Goal: Find specific page/section: Locate a particular part of the current website

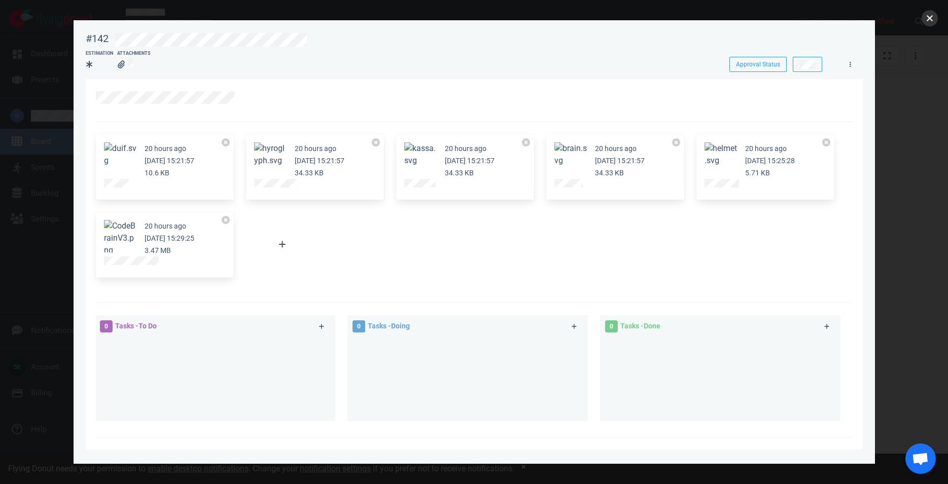
click at [927, 25] on button "close" at bounding box center [929, 18] width 16 height 16
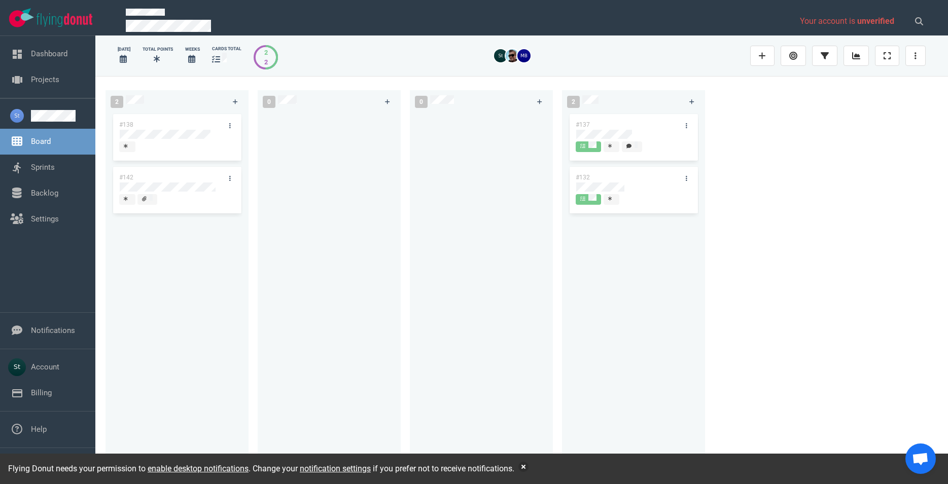
click at [275, 250] on div at bounding box center [329, 287] width 131 height 350
click at [135, 134] on div at bounding box center [177, 134] width 115 height 9
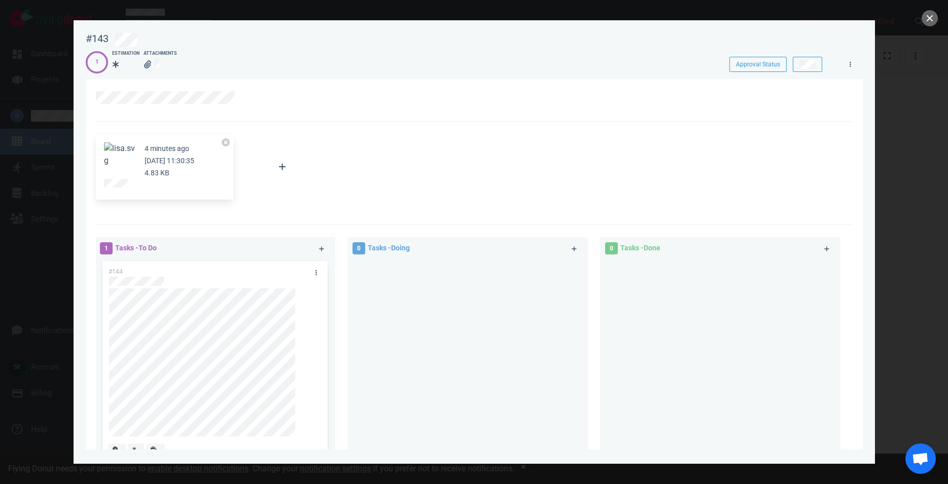
click at [121, 166] on button "Zoom image" at bounding box center [120, 154] width 32 height 24
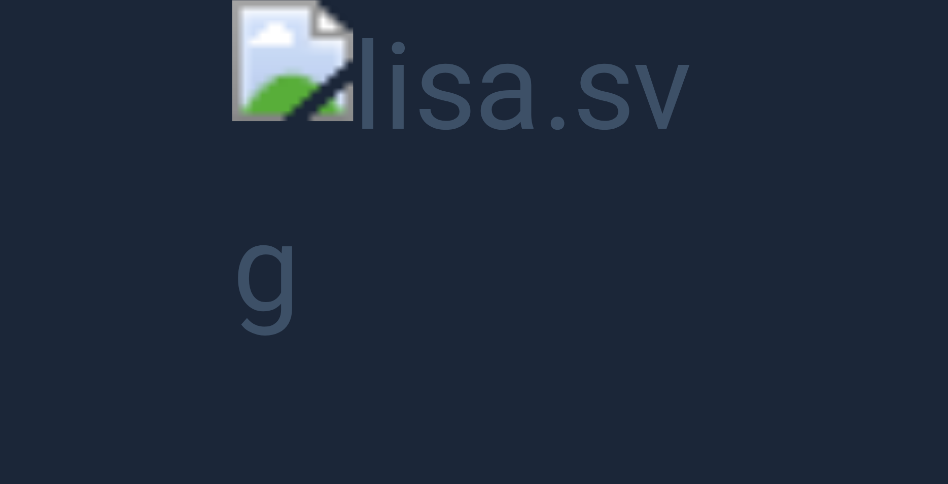
click at [374, 169] on button "Unzoom image" at bounding box center [474, 242] width 948 height 484
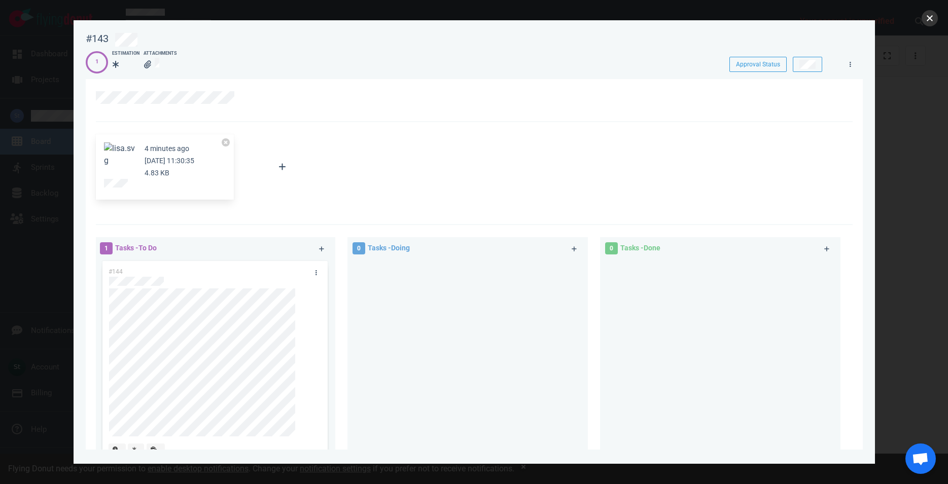
click at [930, 22] on button "close" at bounding box center [929, 18] width 16 height 16
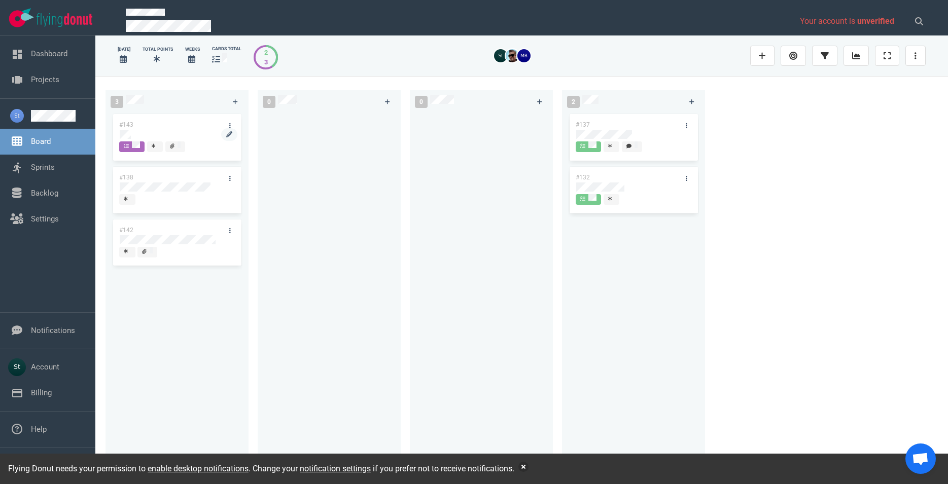
click at [132, 133] on div at bounding box center [177, 134] width 115 height 9
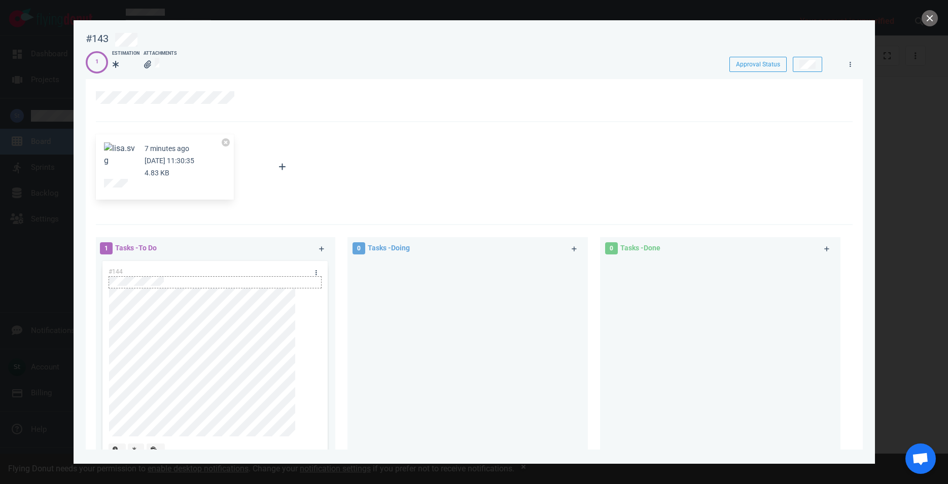
scroll to position [58, 0]
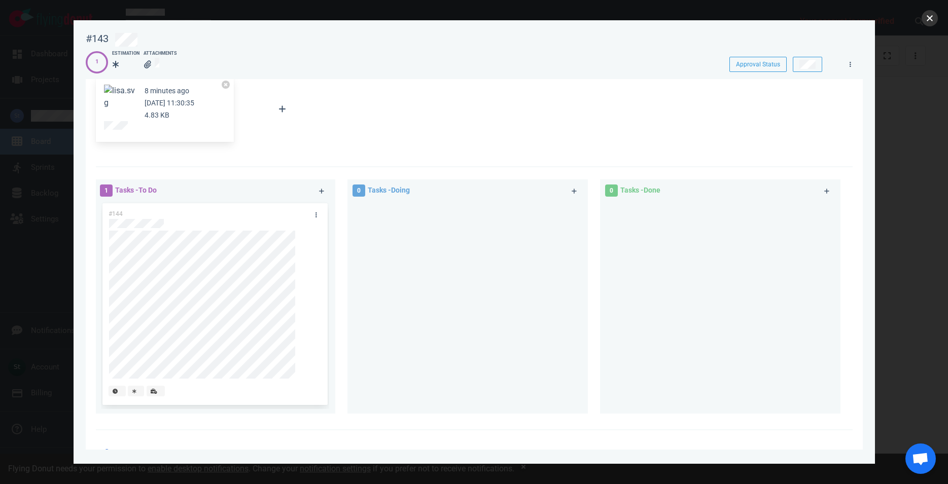
click at [934, 14] on button "close" at bounding box center [929, 18] width 16 height 16
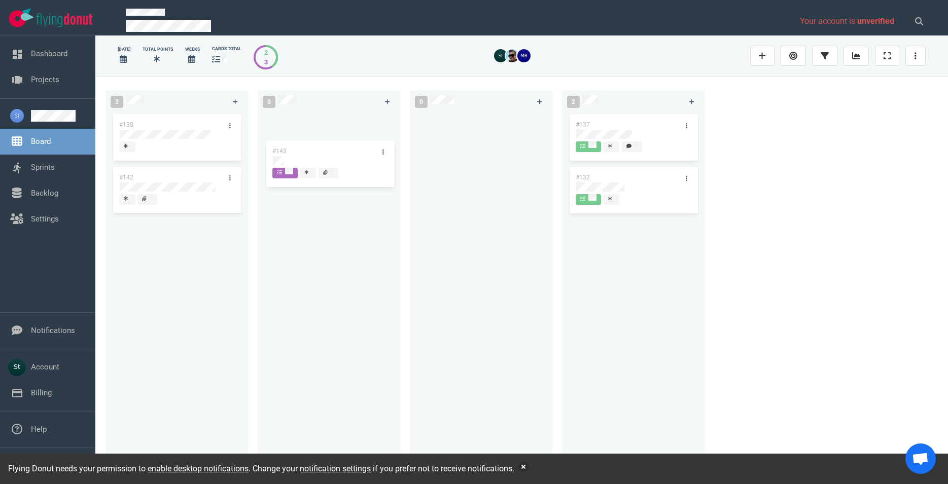
drag, startPoint x: 176, startPoint y: 126, endPoint x: 316, endPoint y: 148, distance: 141.1
click at [242, 148] on div "#143" at bounding box center [177, 138] width 131 height 53
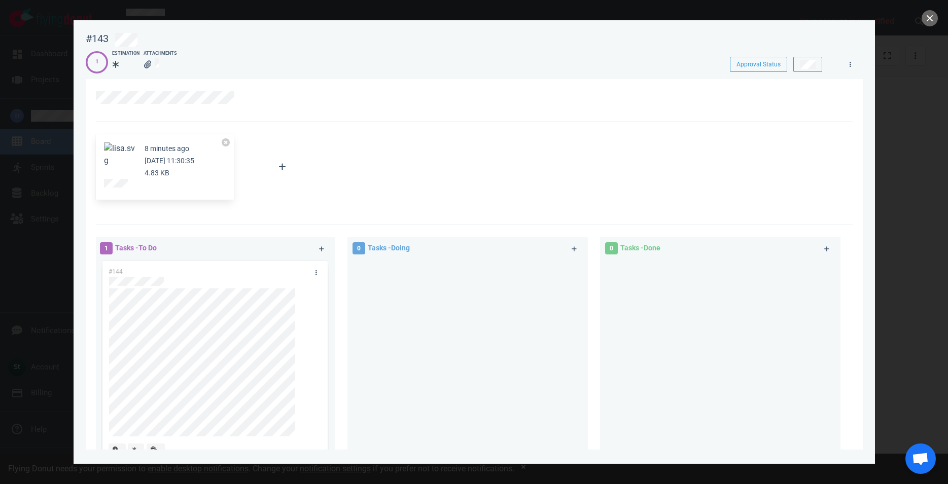
click at [113, 155] on button "Zoom image" at bounding box center [120, 154] width 32 height 24
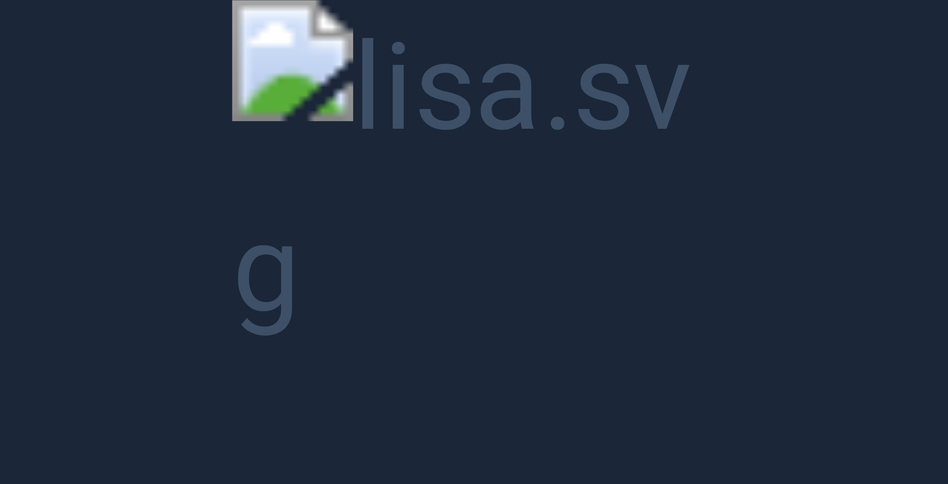
click at [389, 104] on button "Unzoom image" at bounding box center [474, 242] width 948 height 484
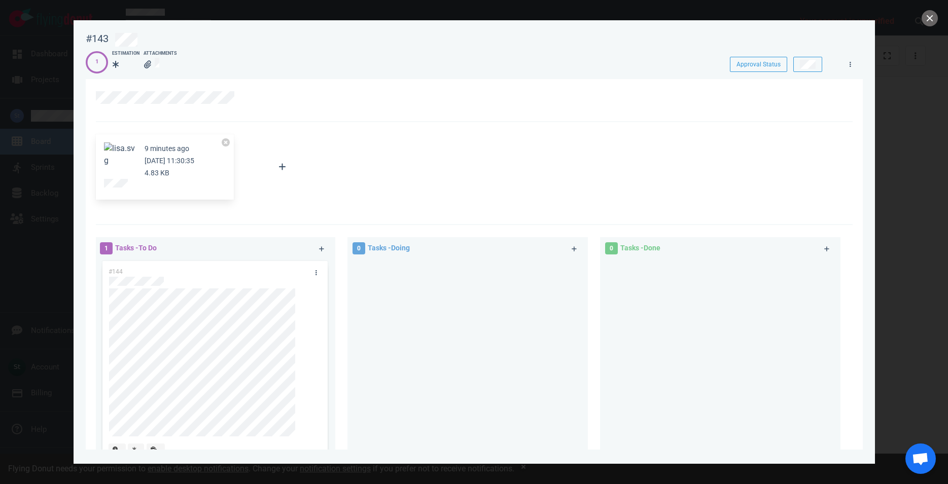
click at [130, 167] on button "Zoom image" at bounding box center [120, 154] width 32 height 24
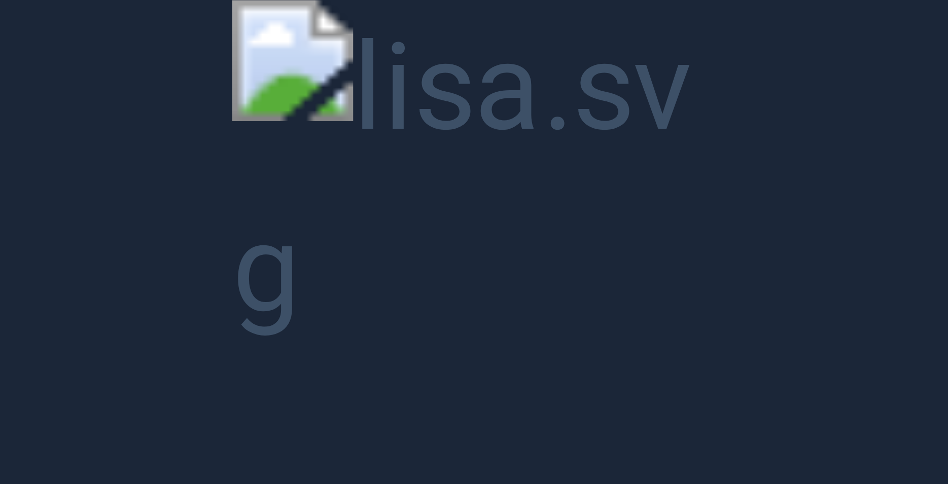
click at [495, 209] on button "Unzoom image" at bounding box center [474, 242] width 948 height 484
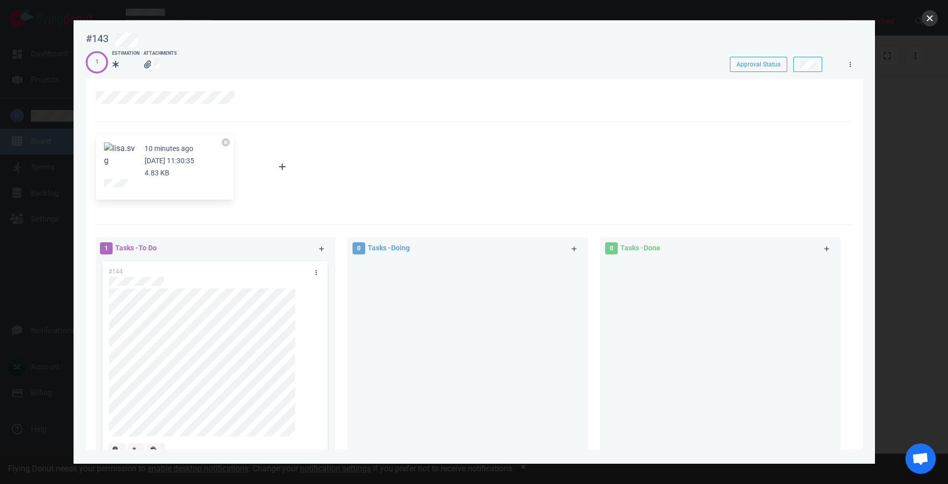
click at [934, 14] on button "close" at bounding box center [929, 18] width 16 height 16
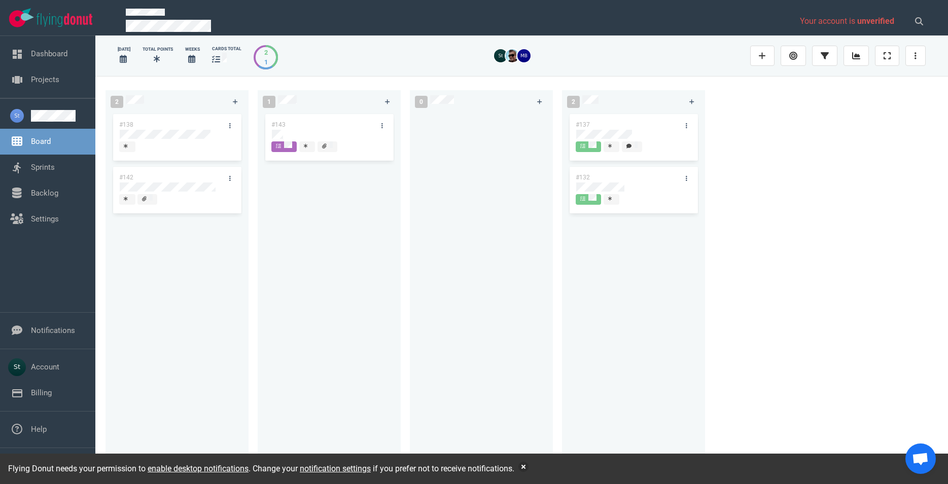
click at [260, 50] on div "2 1" at bounding box center [266, 57] width 24 height 24
click at [265, 55] on div "2 1" at bounding box center [266, 57] width 24 height 24
click at [284, 130] on div at bounding box center [329, 134] width 115 height 9
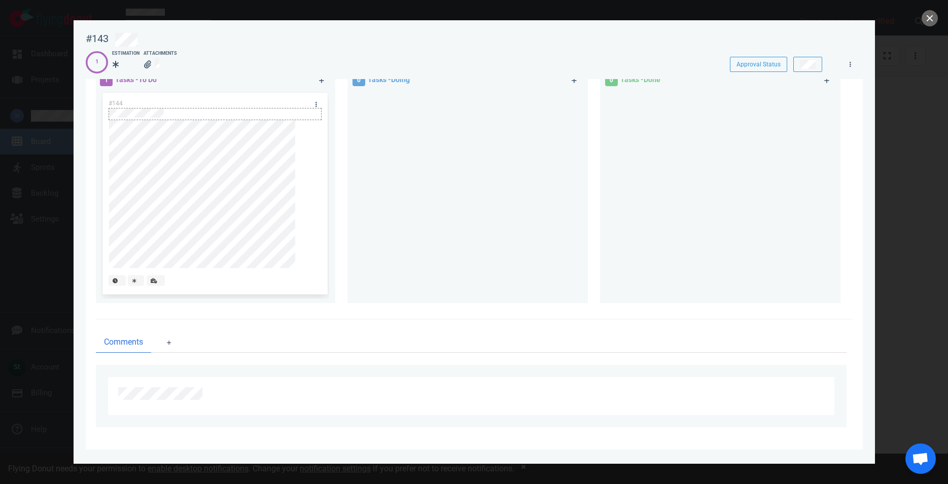
scroll to position [111, 0]
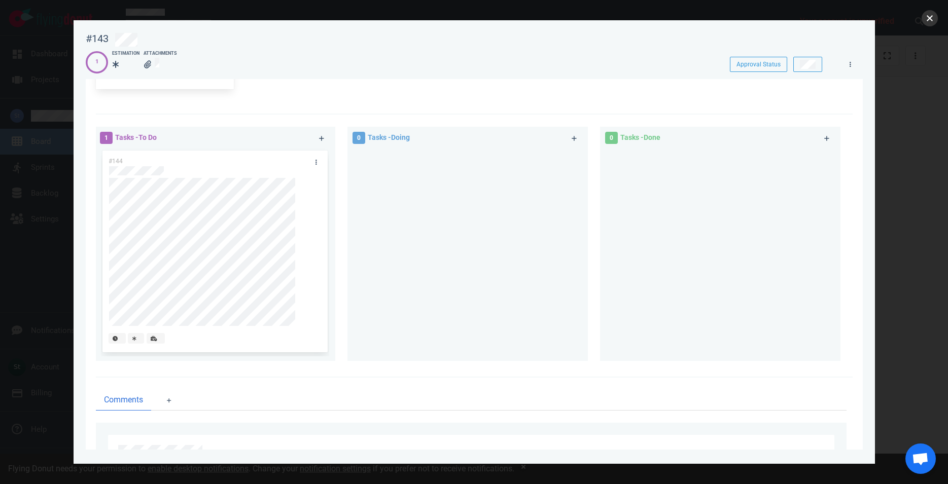
click at [931, 23] on button "close" at bounding box center [929, 18] width 16 height 16
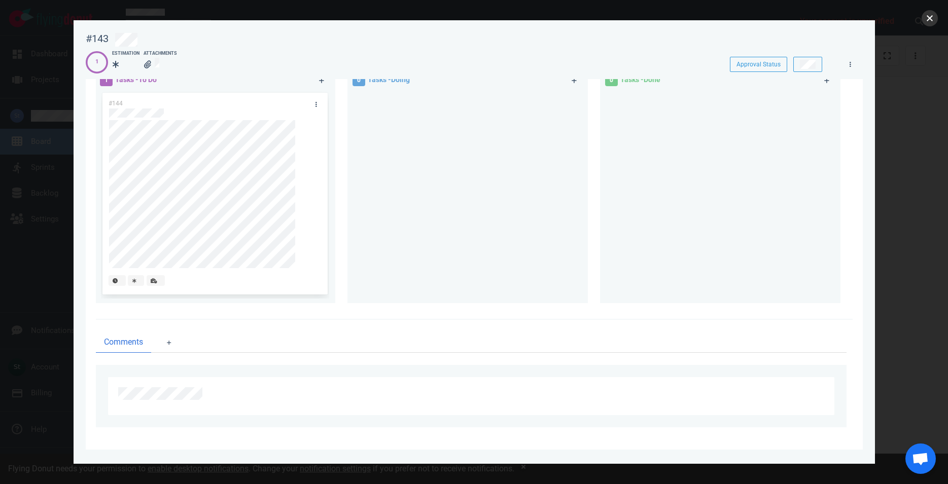
click at [934, 18] on button "close" at bounding box center [929, 18] width 16 height 16
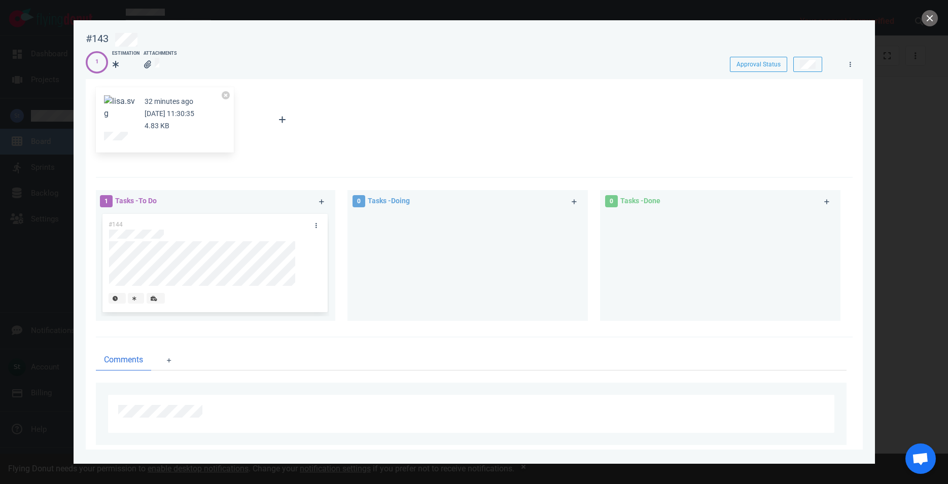
scroll to position [58, 0]
